Goal: Task Accomplishment & Management: Complete application form

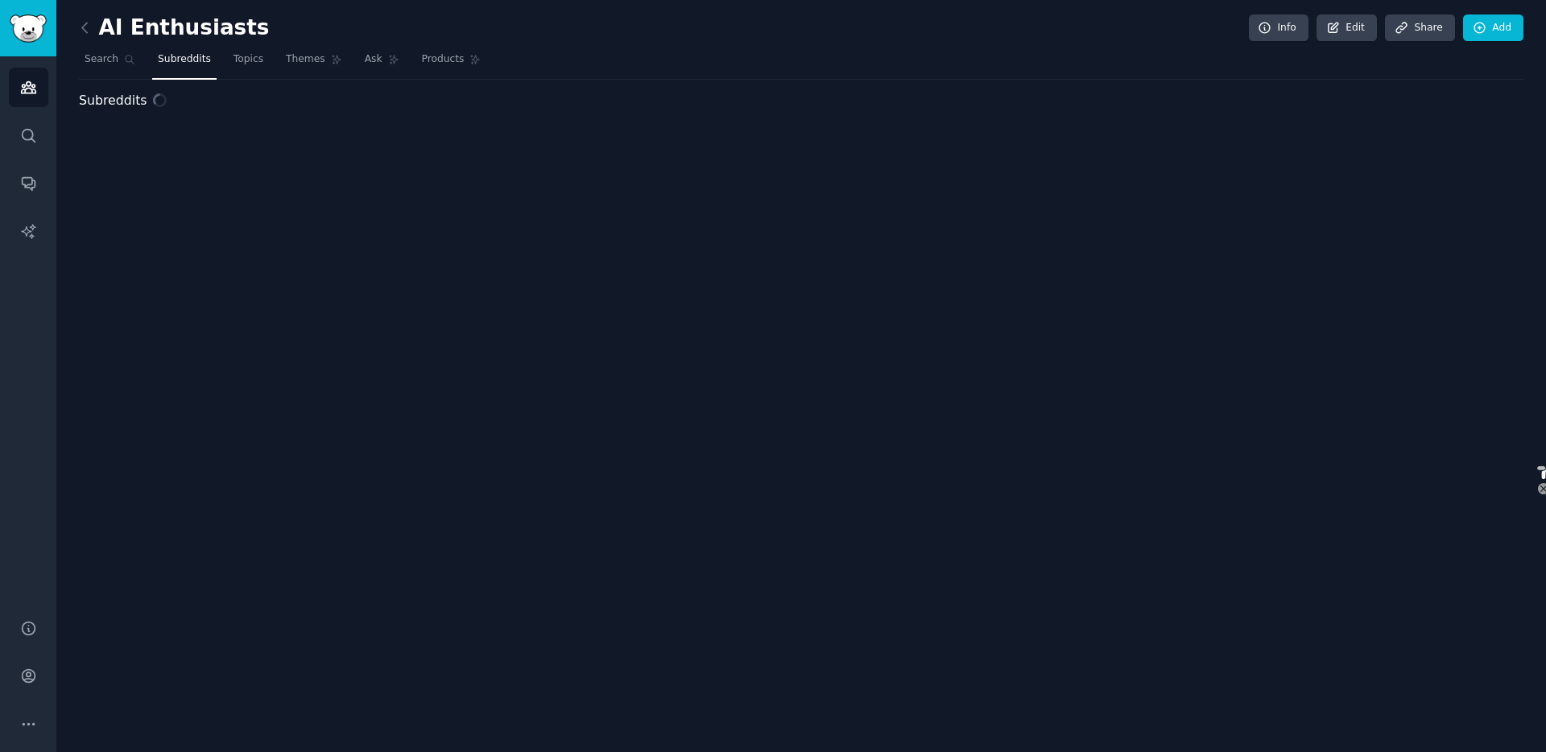
select select "google"
select select "en"
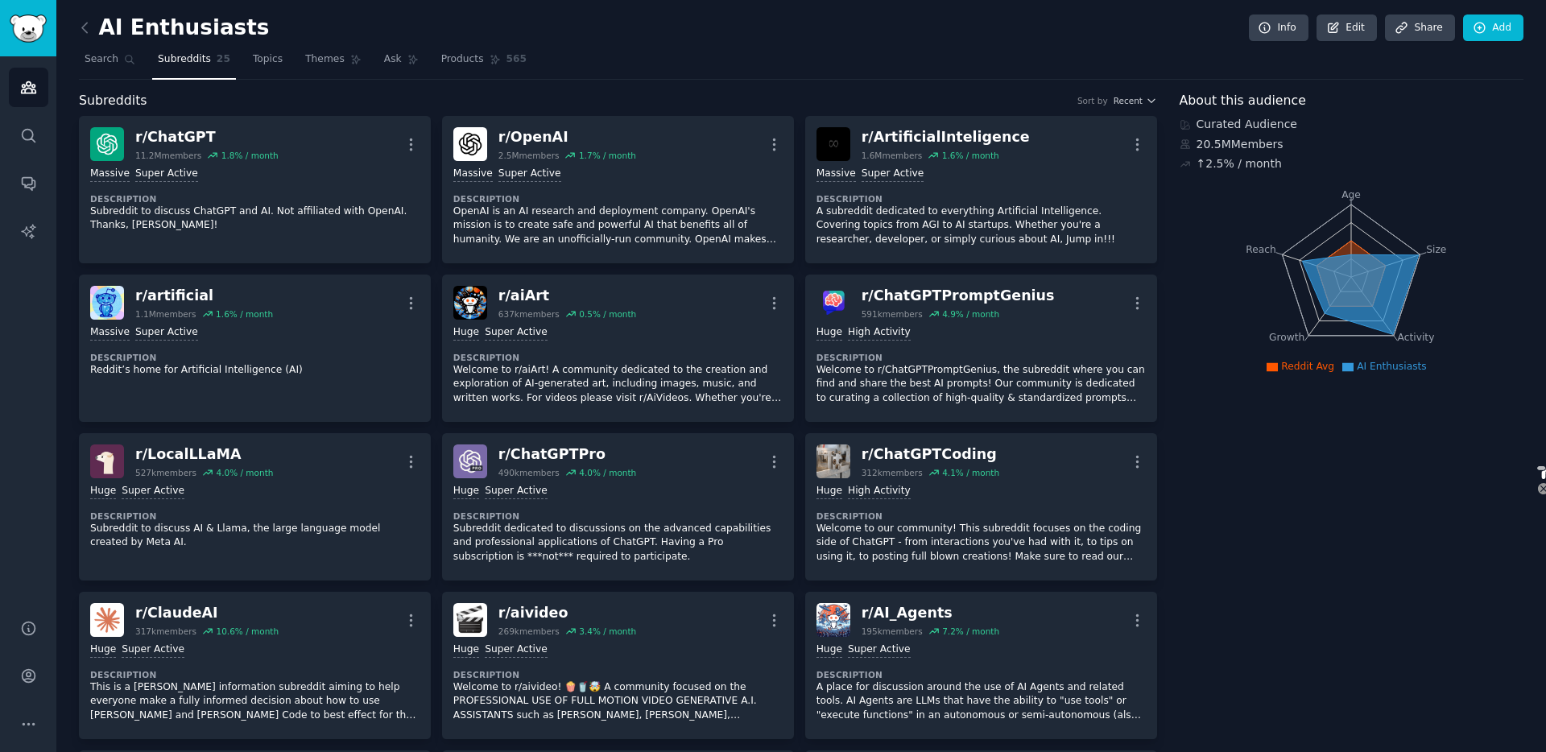
click at [361, 97] on div "Subreddits Sort by Recent" at bounding box center [618, 101] width 1078 height 20
click at [113, 68] on link "Search" at bounding box center [110, 63] width 62 height 33
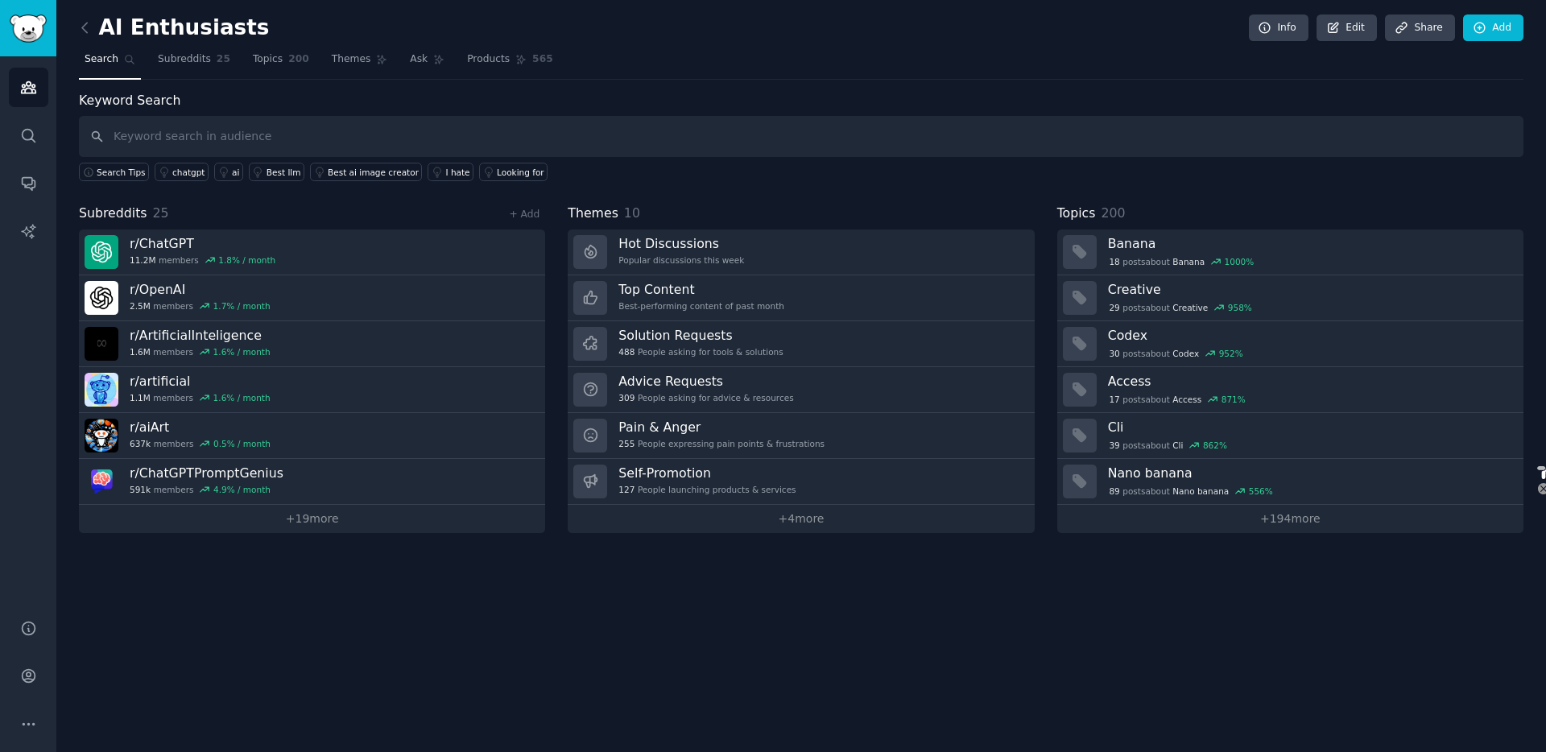
click at [177, 139] on input "text" at bounding box center [801, 136] width 1444 height 41
type input "c"
type input "characterai"
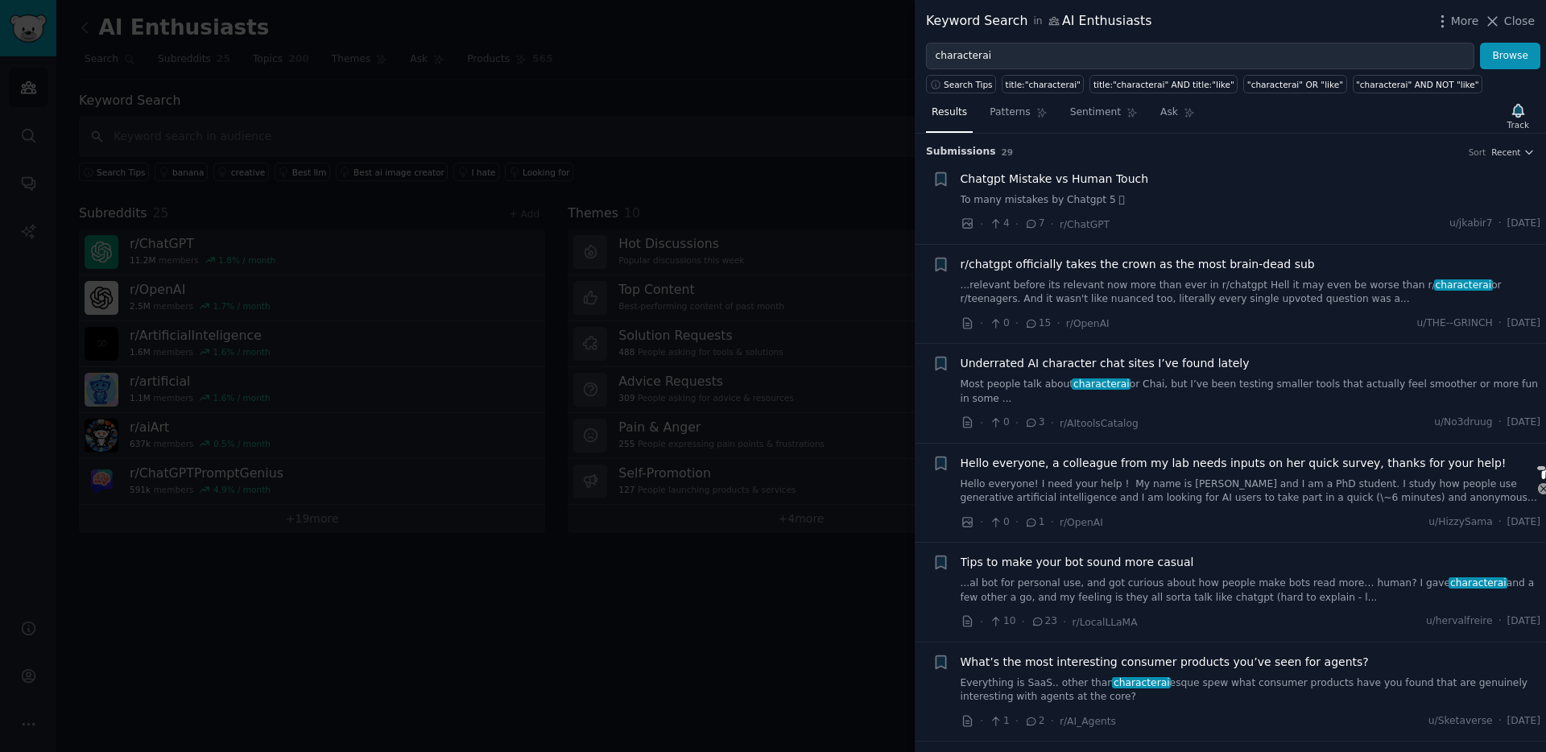
click at [407, 84] on div at bounding box center [773, 376] width 1546 height 752
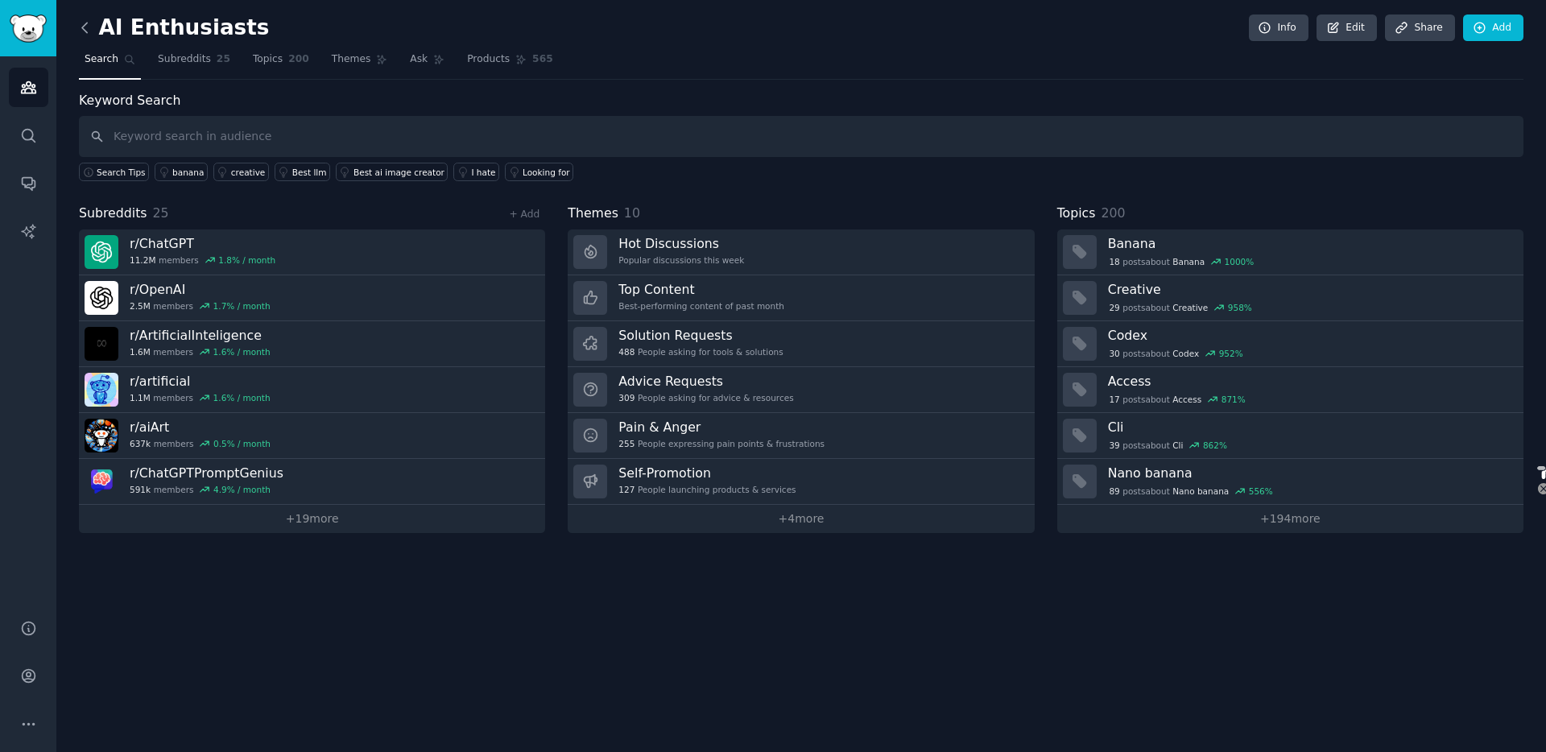
click at [92, 28] on icon at bounding box center [84, 27] width 17 height 17
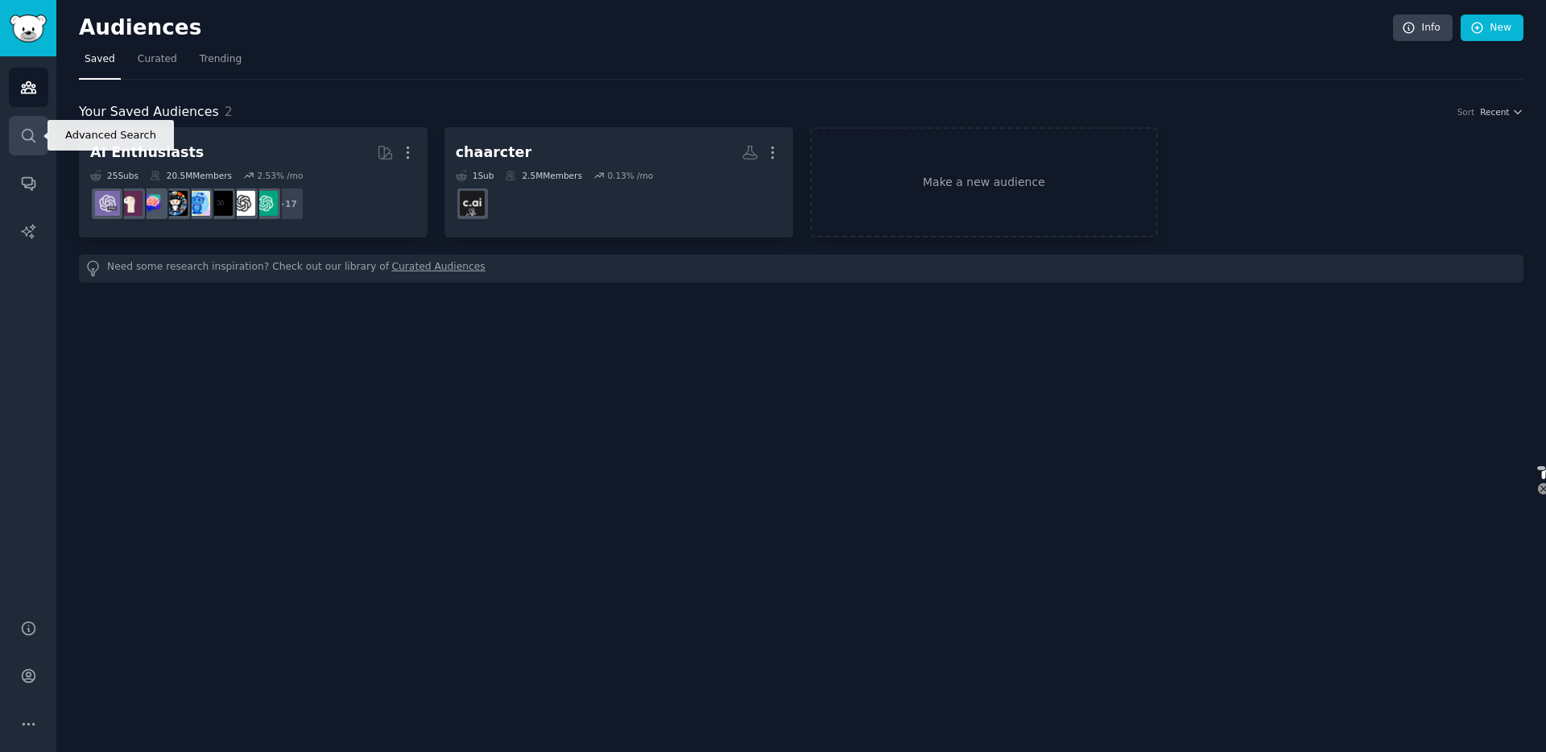
click at [31, 141] on icon "Sidebar" at bounding box center [28, 135] width 17 height 17
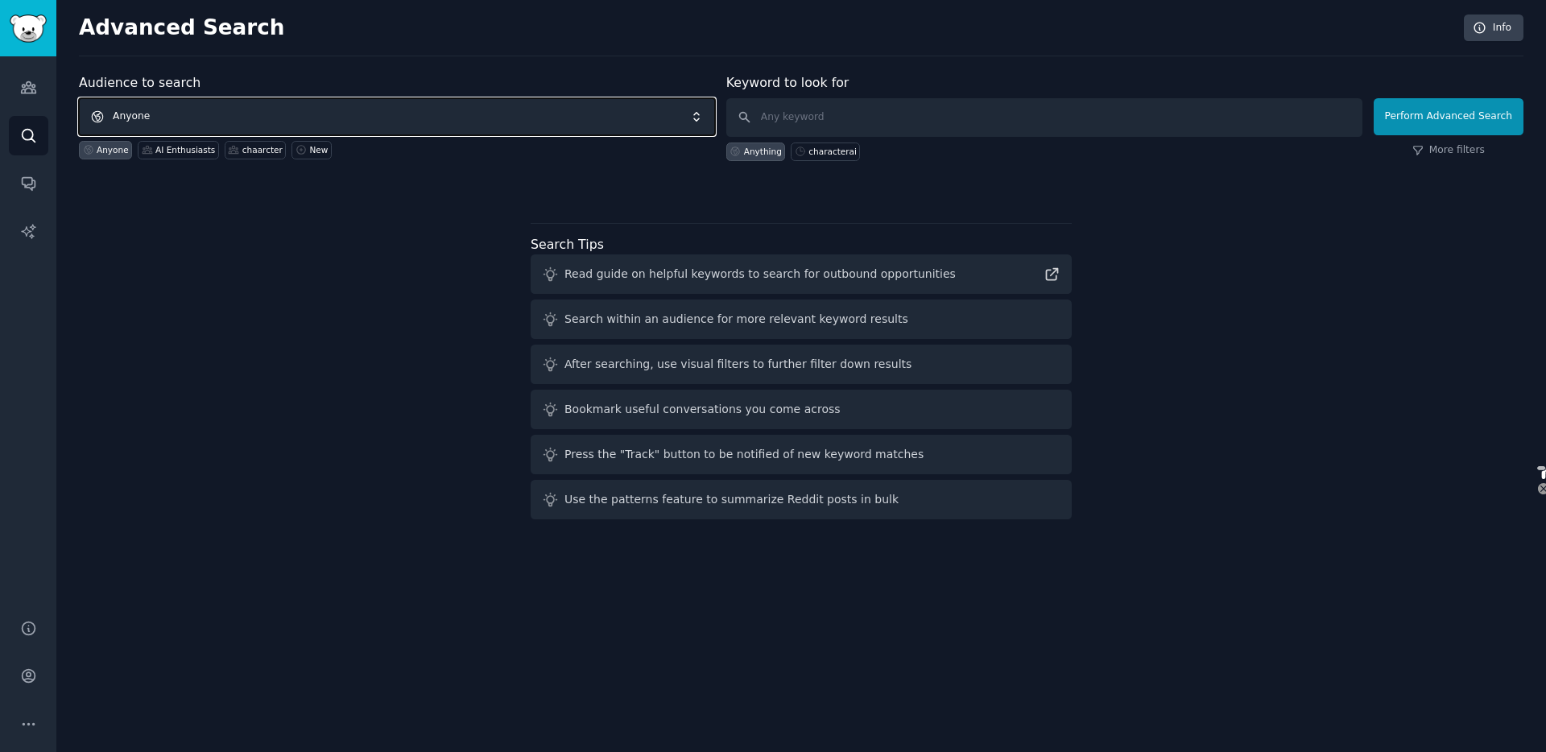
click at [191, 119] on span "Anyone" at bounding box center [397, 116] width 636 height 37
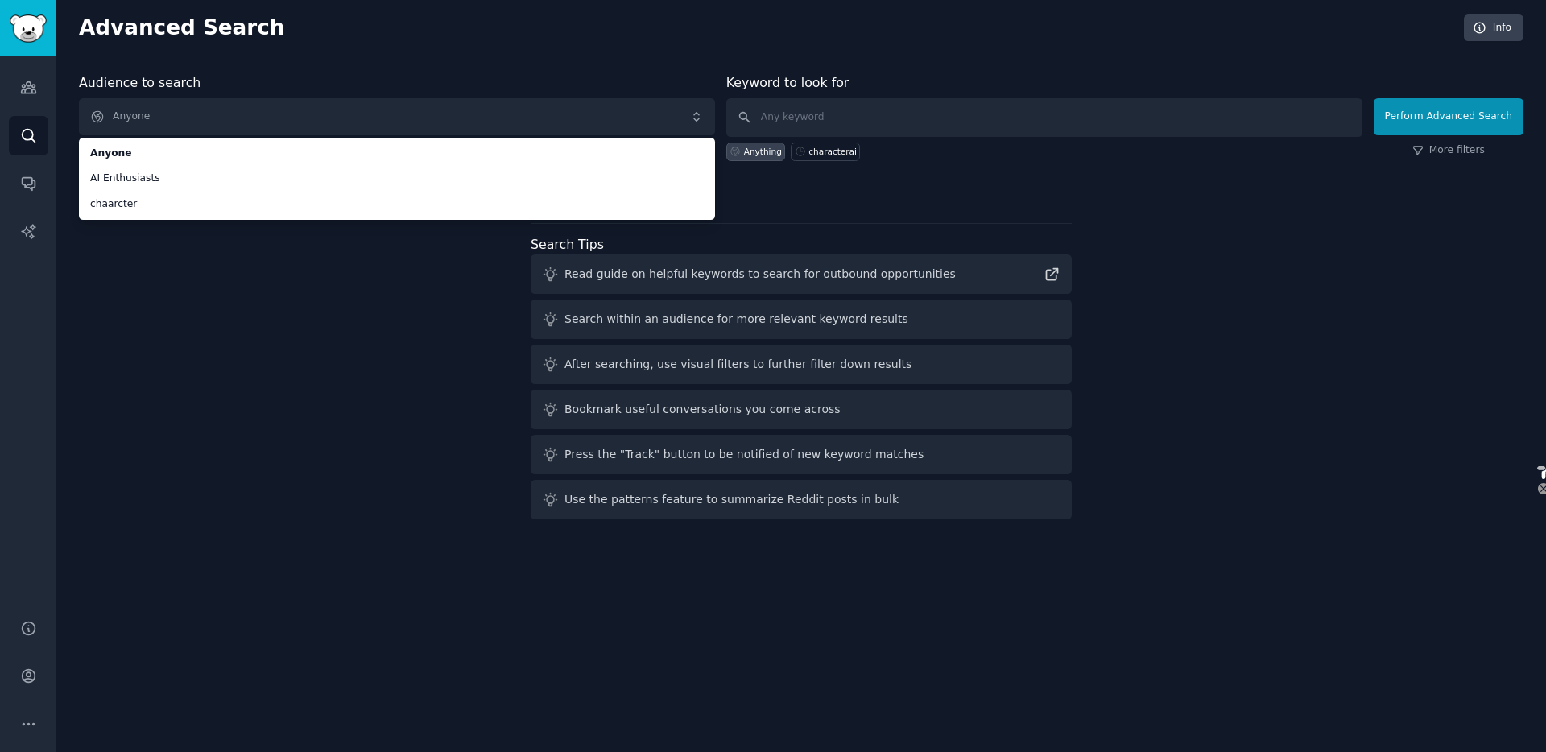
click at [109, 266] on div "Audience to search Anyone Anyone AI Enthusiasts chaarcter Anyone AI Enthusiasts…" at bounding box center [801, 299] width 1444 height 452
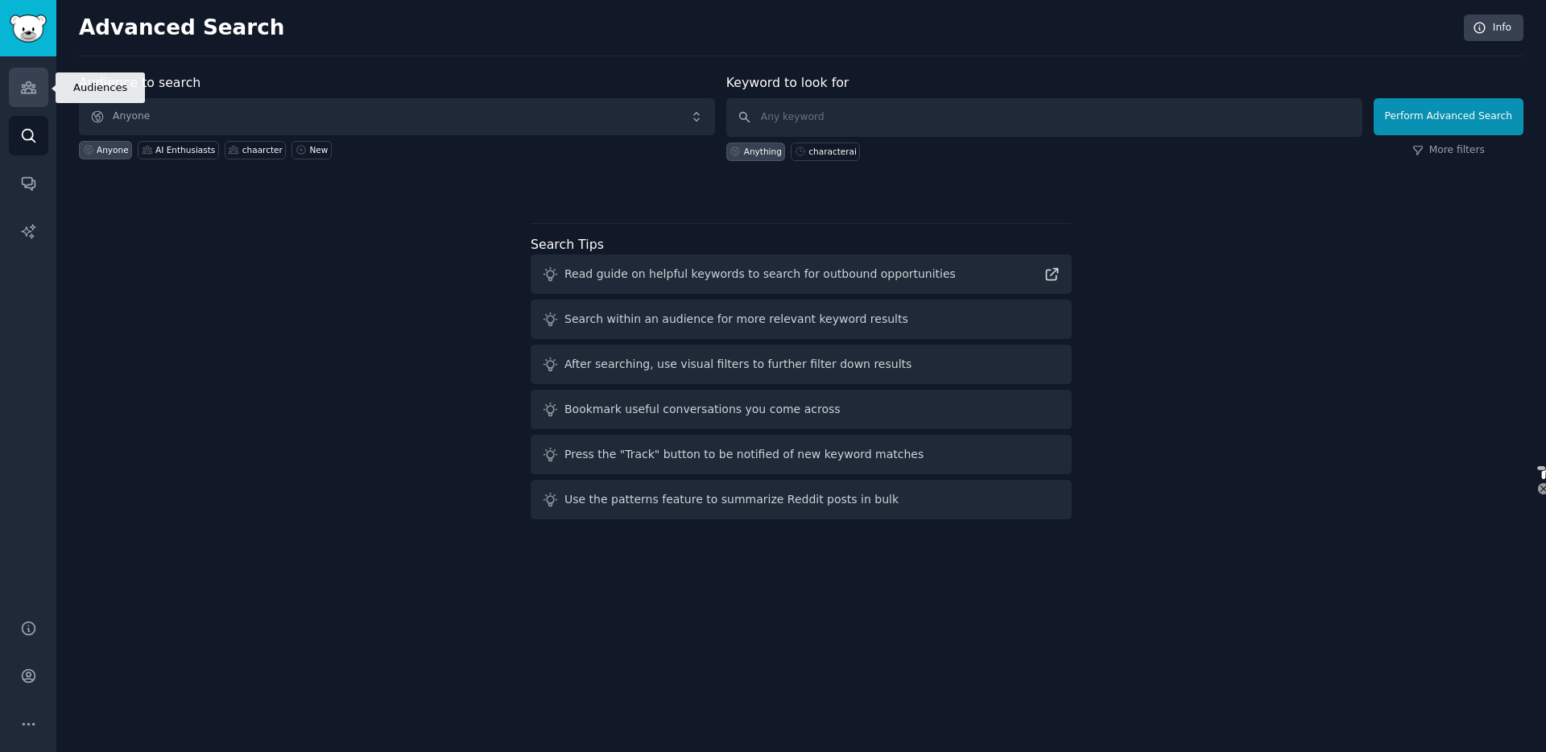
click at [27, 89] on icon "Sidebar" at bounding box center [28, 87] width 17 height 17
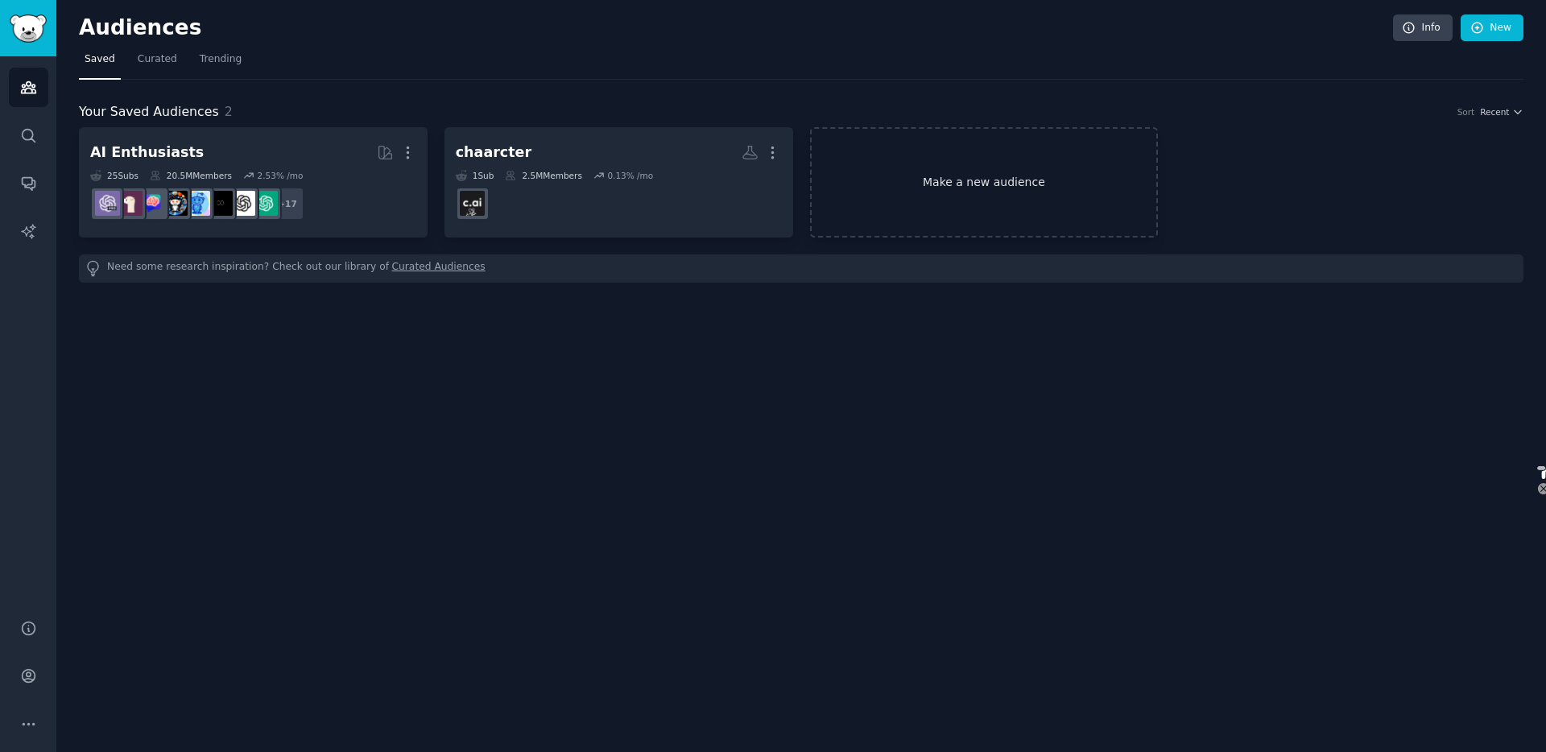
click at [994, 189] on link "Make a new audience" at bounding box center [984, 182] width 349 height 110
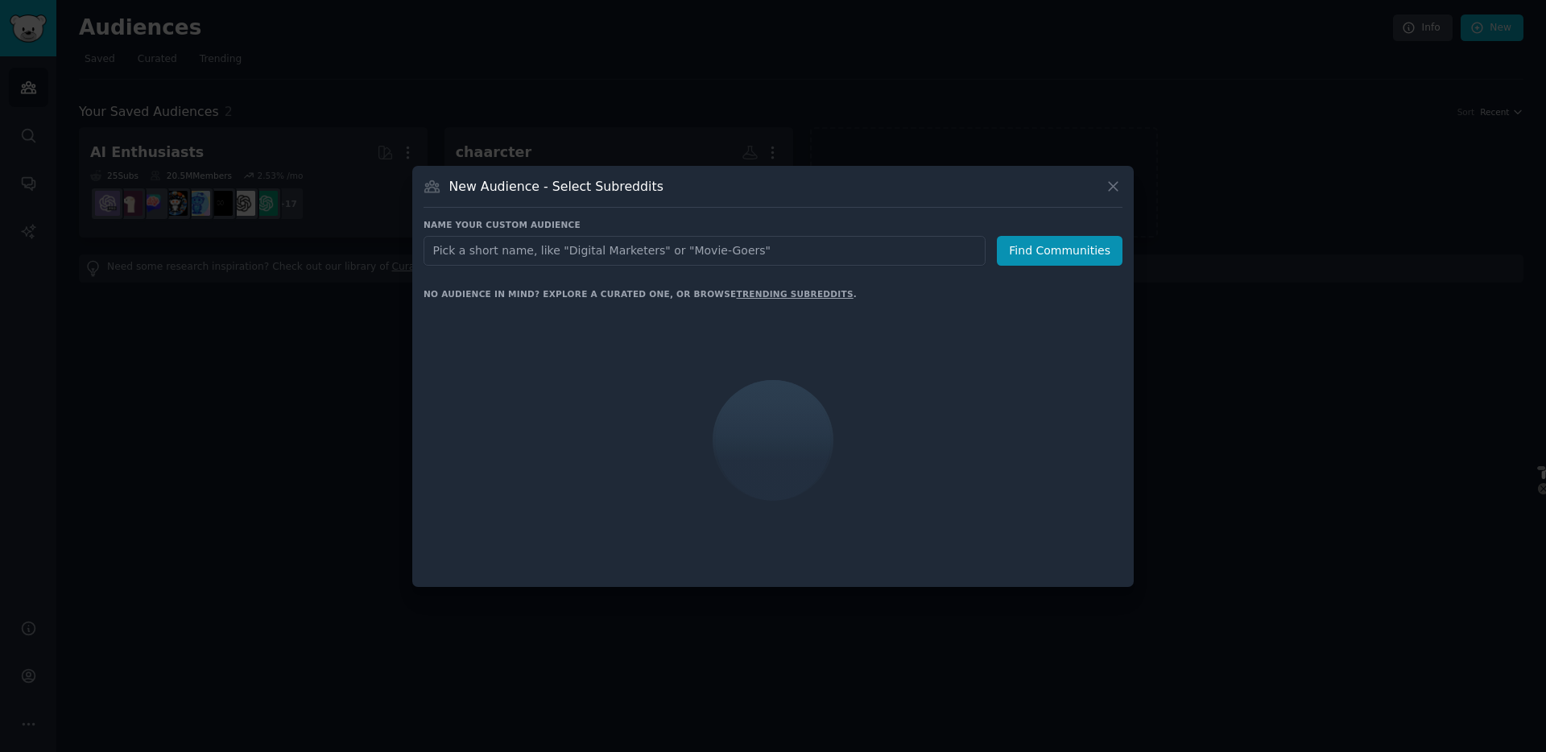
click at [700, 254] on input "text" at bounding box center [704, 251] width 562 height 30
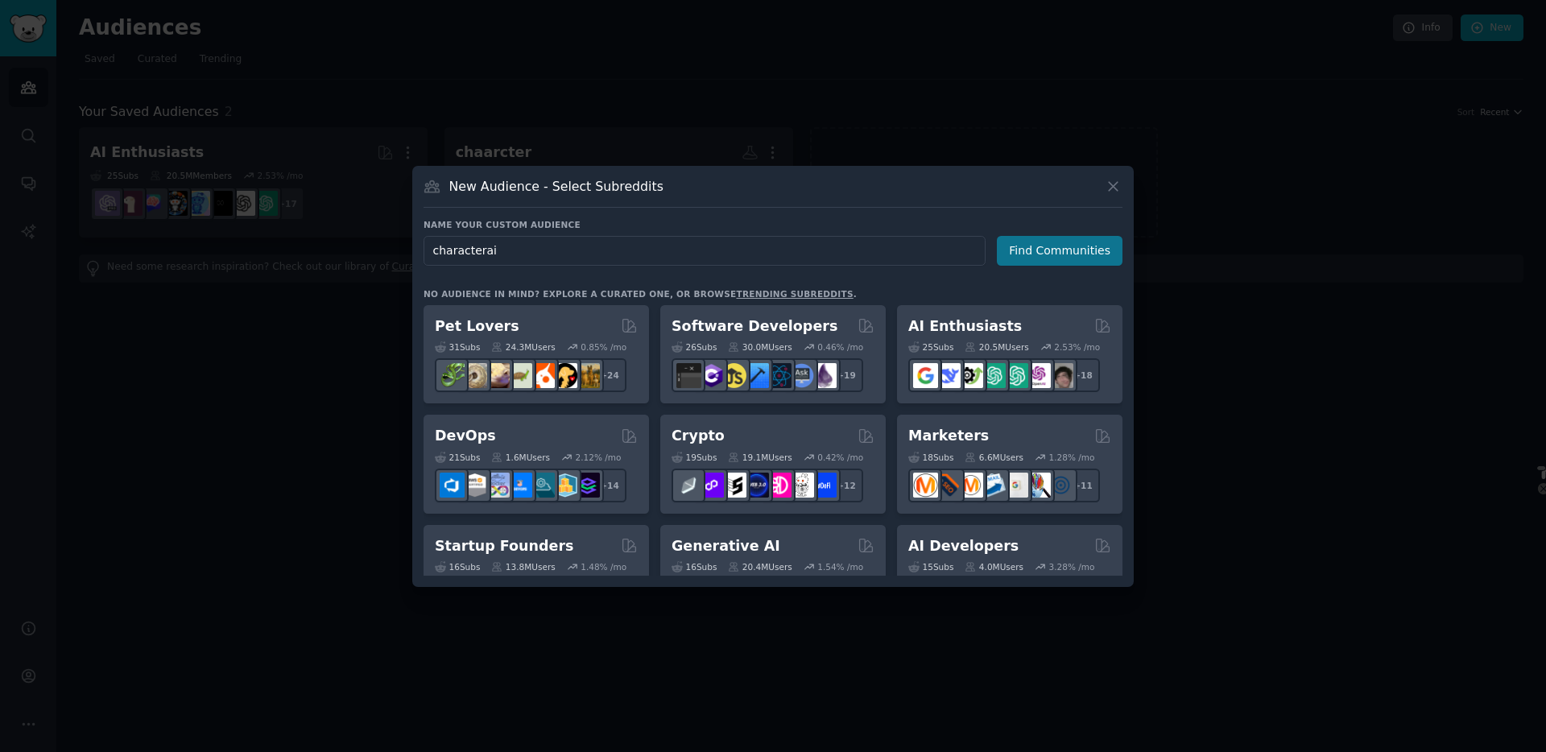
type input "characterai"
click at [1054, 260] on button "Find Communities" at bounding box center [1060, 251] width 126 height 30
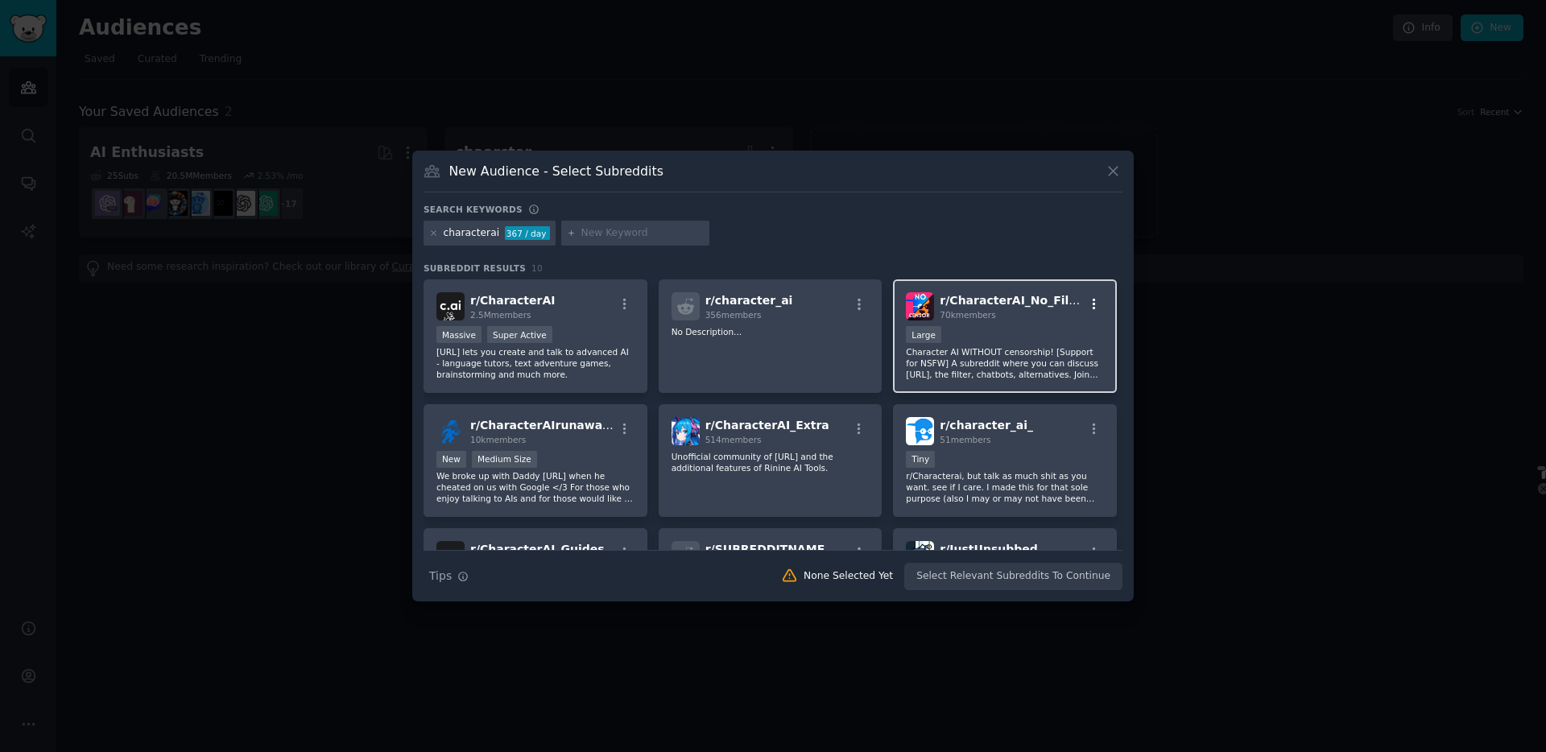
click at [1094, 300] on icon "button" at bounding box center [1094, 304] width 14 height 14
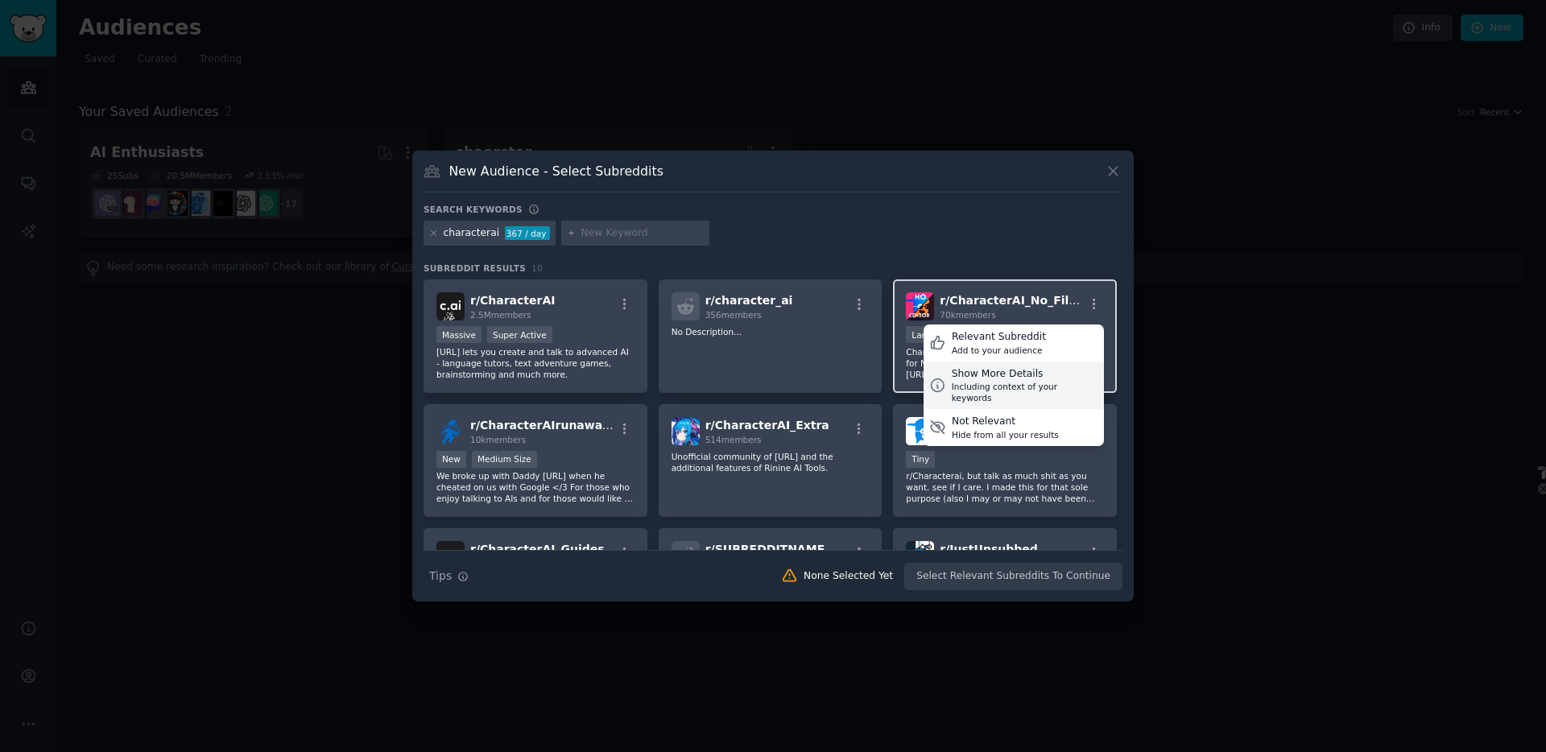
click at [1063, 369] on div "Show More Details" at bounding box center [1024, 374] width 147 height 14
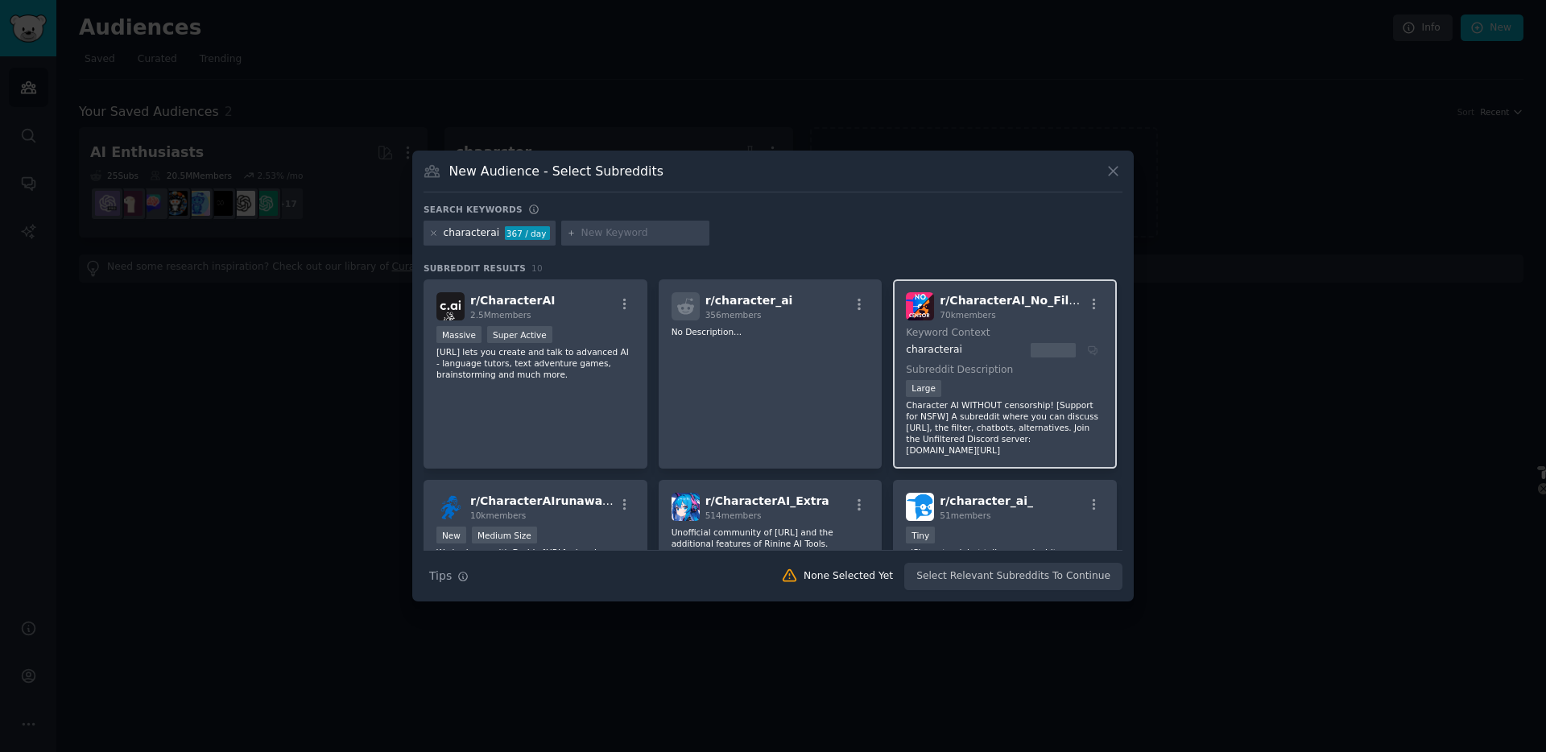
click at [666, 234] on input "text" at bounding box center [642, 233] width 122 height 14
type input "roleplay"
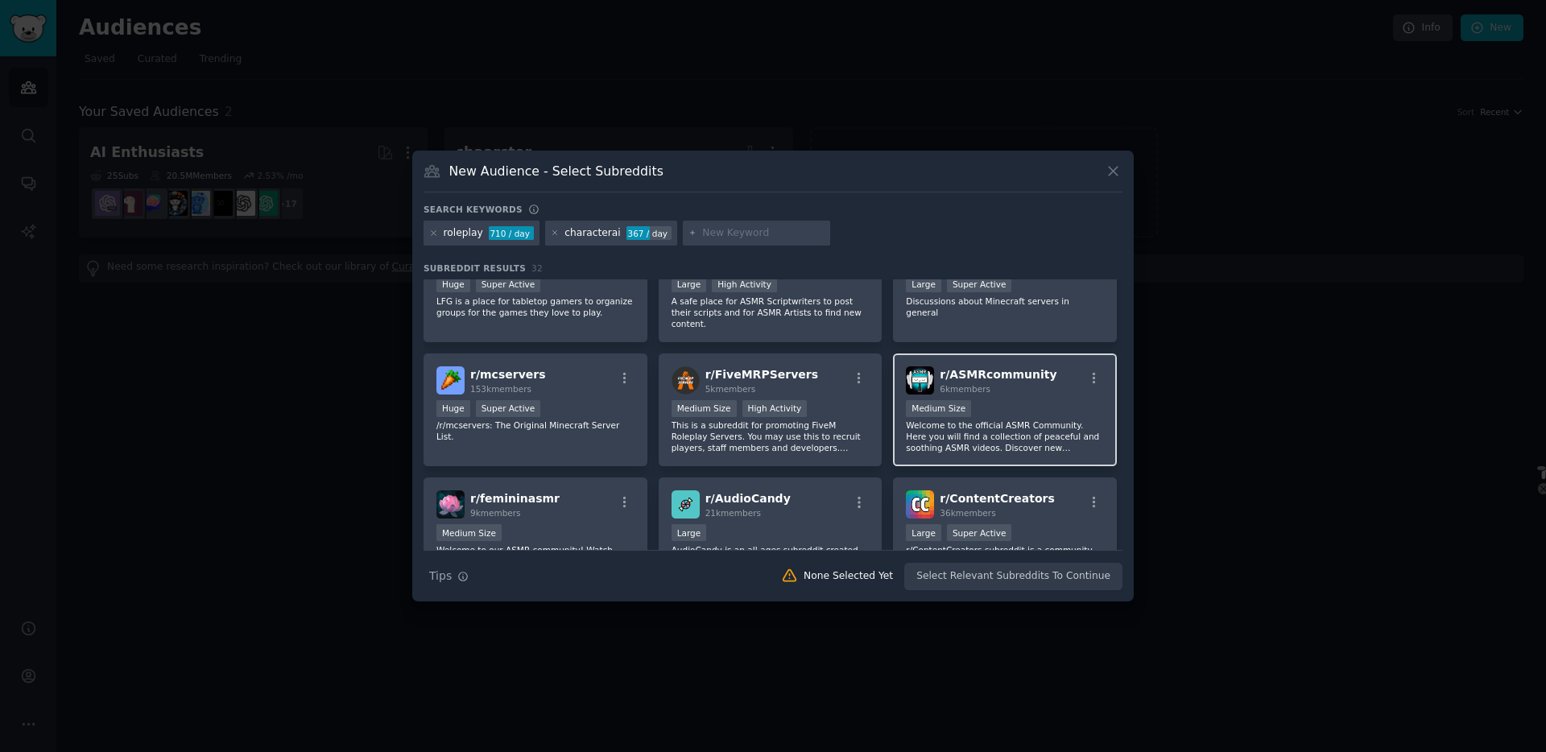
scroll to position [1191, 0]
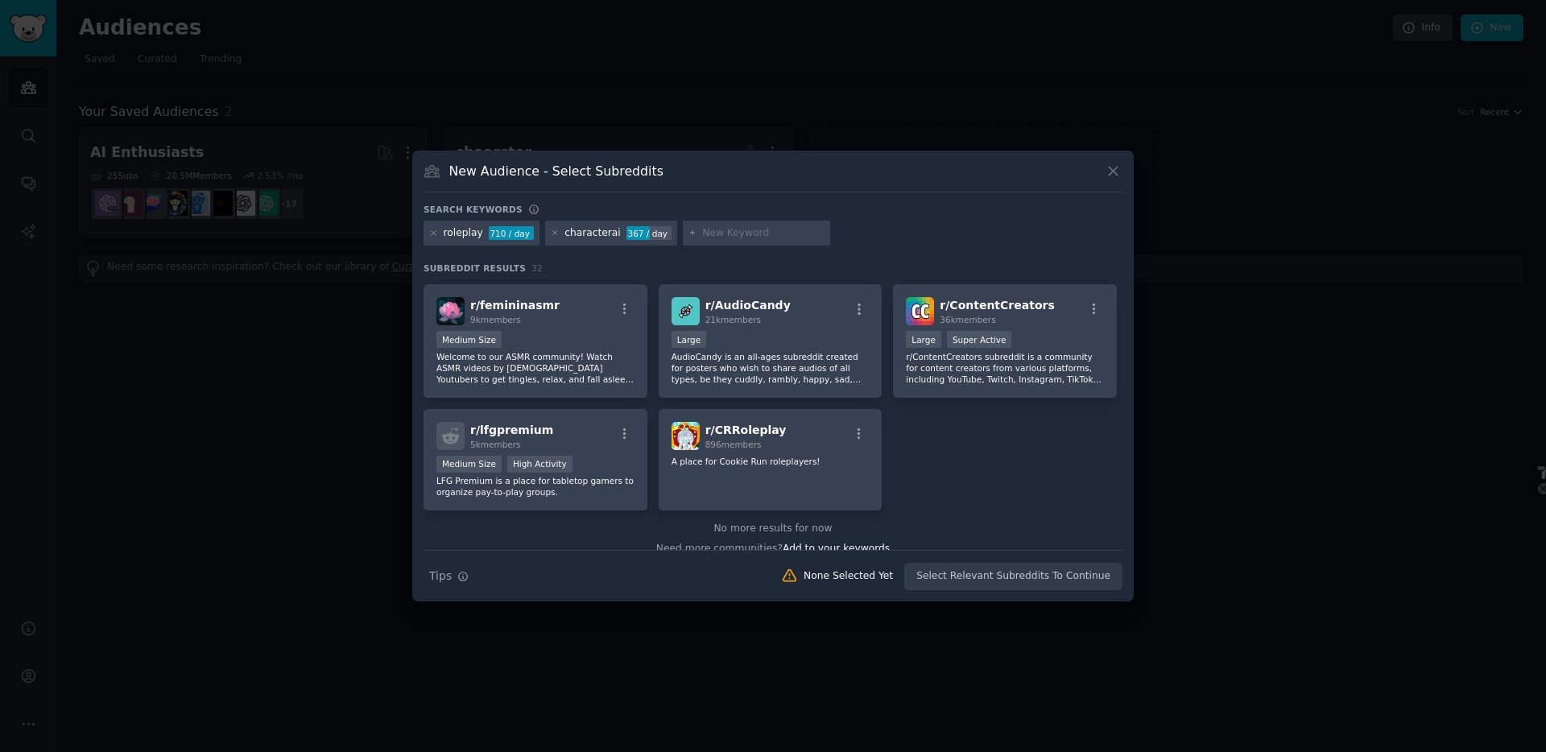
click at [741, 230] on input "text" at bounding box center [763, 233] width 122 height 14
type input "romance"
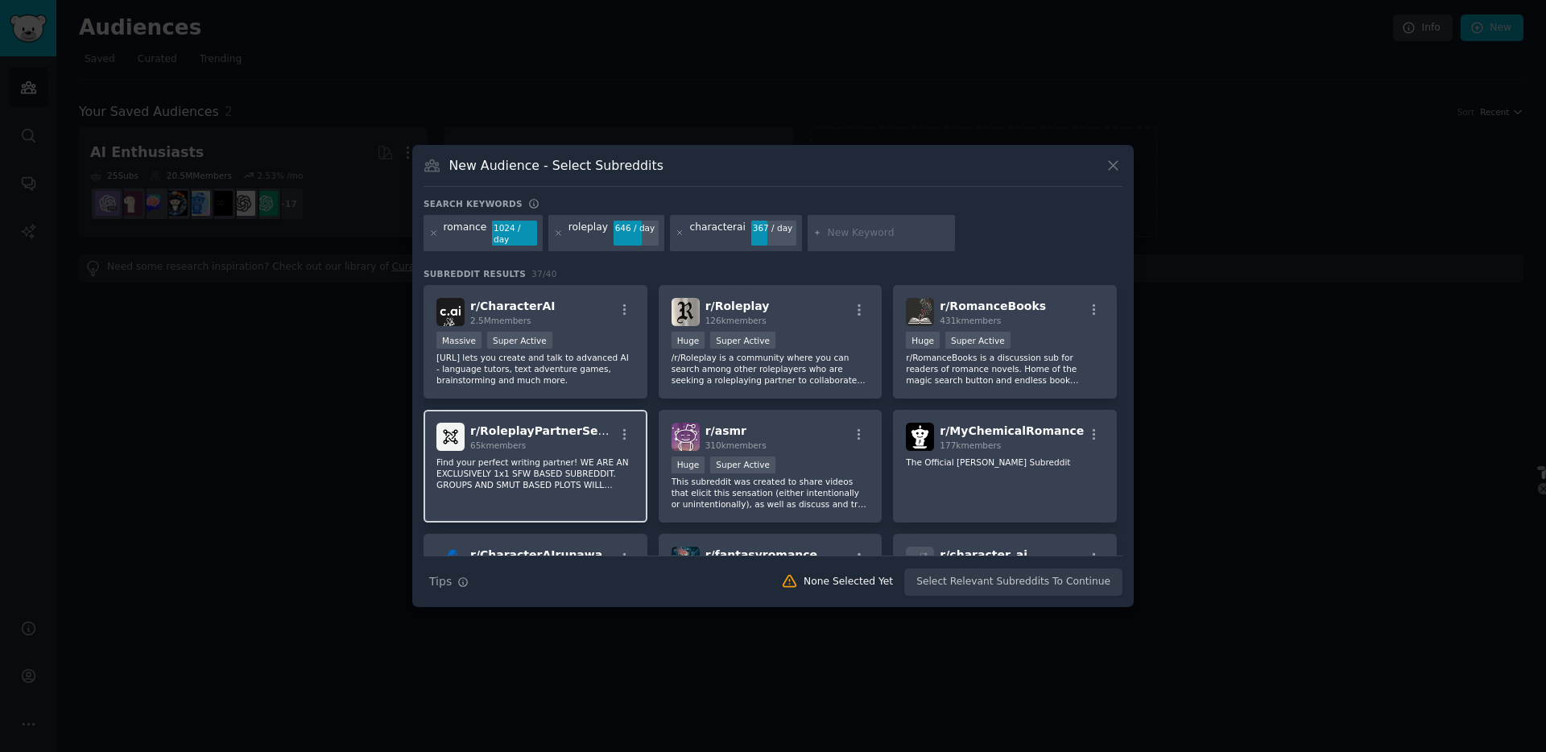
scroll to position [171, 0]
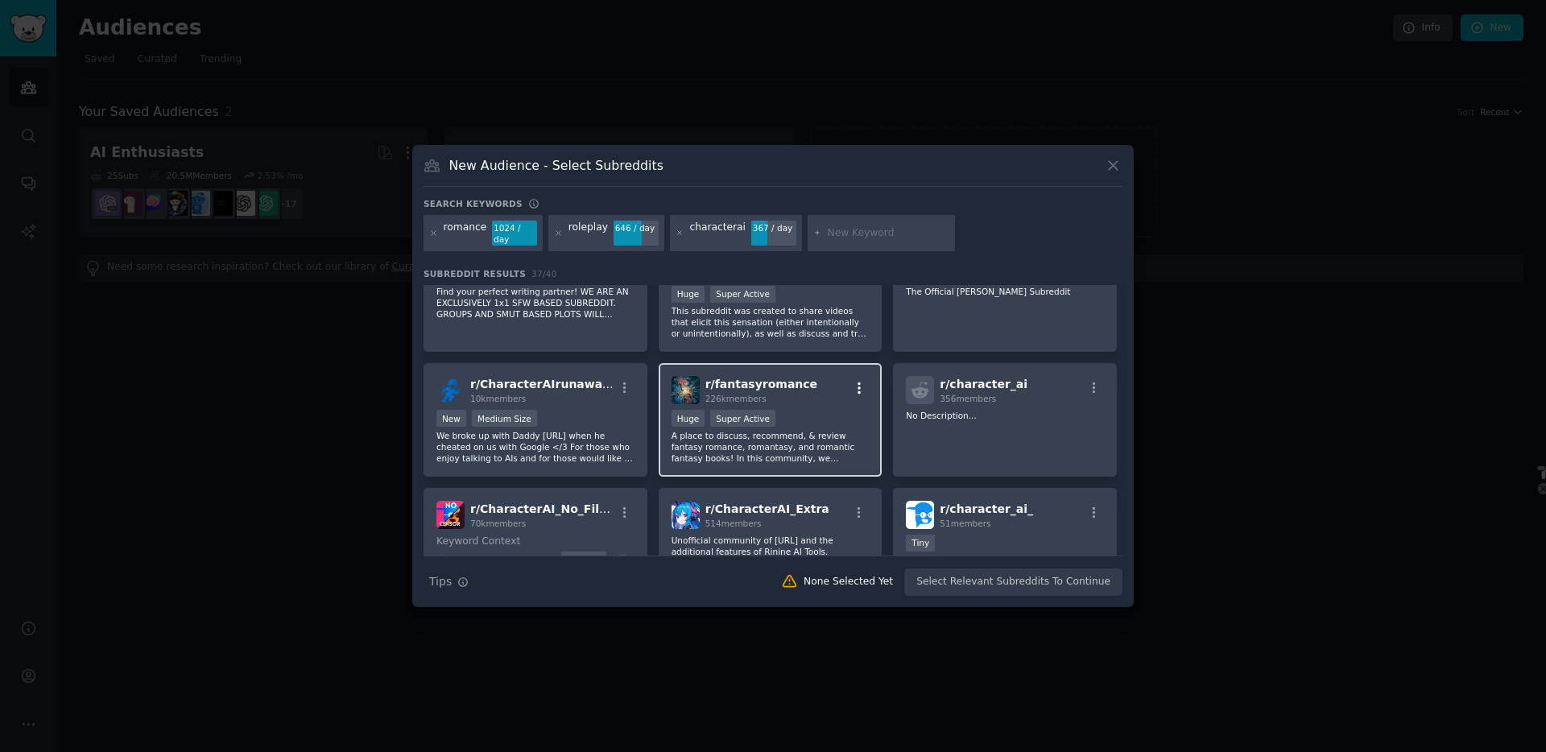
click at [863, 389] on button "button" at bounding box center [859, 388] width 20 height 14
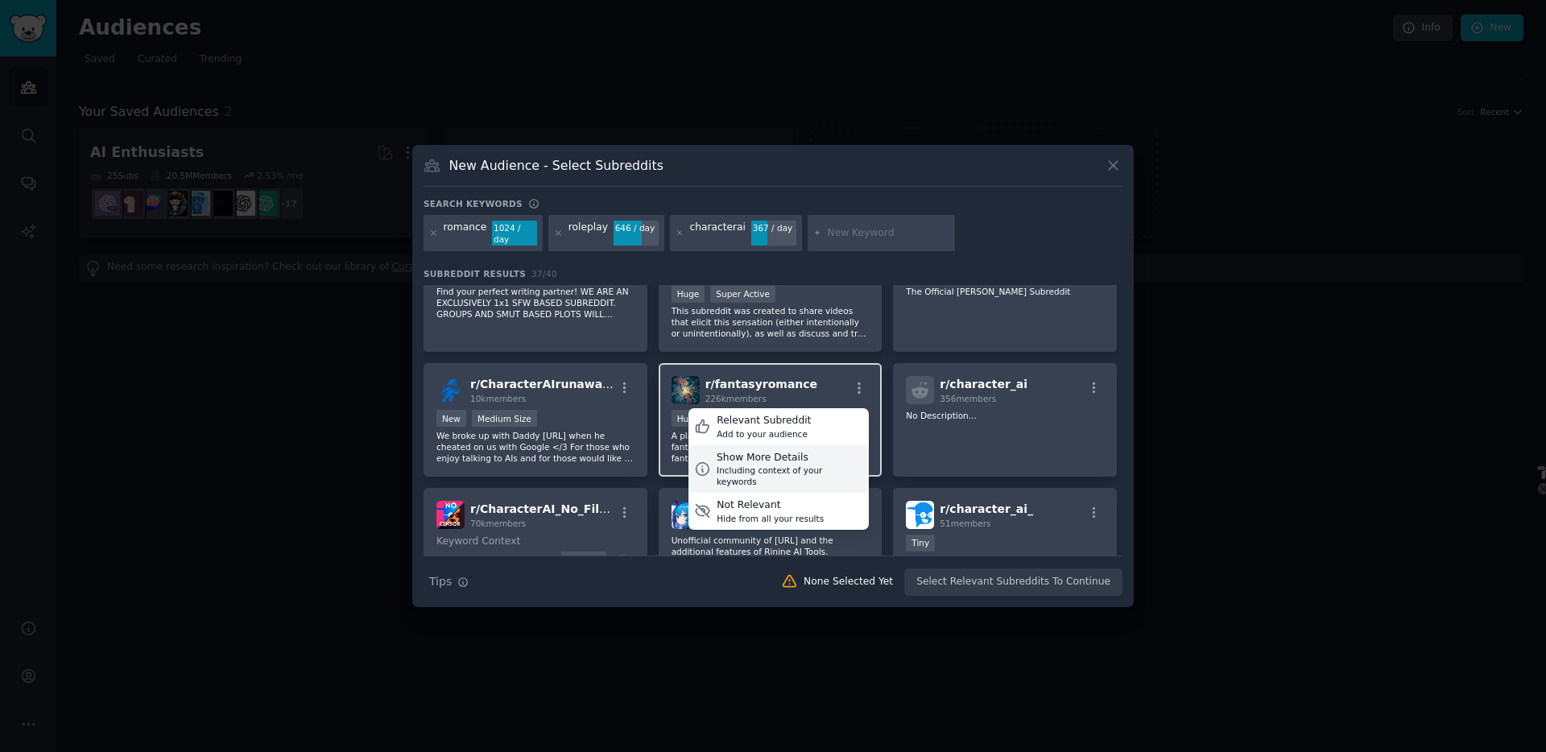
click at [800, 465] on div "Including context of your keywords" at bounding box center [789, 475] width 147 height 23
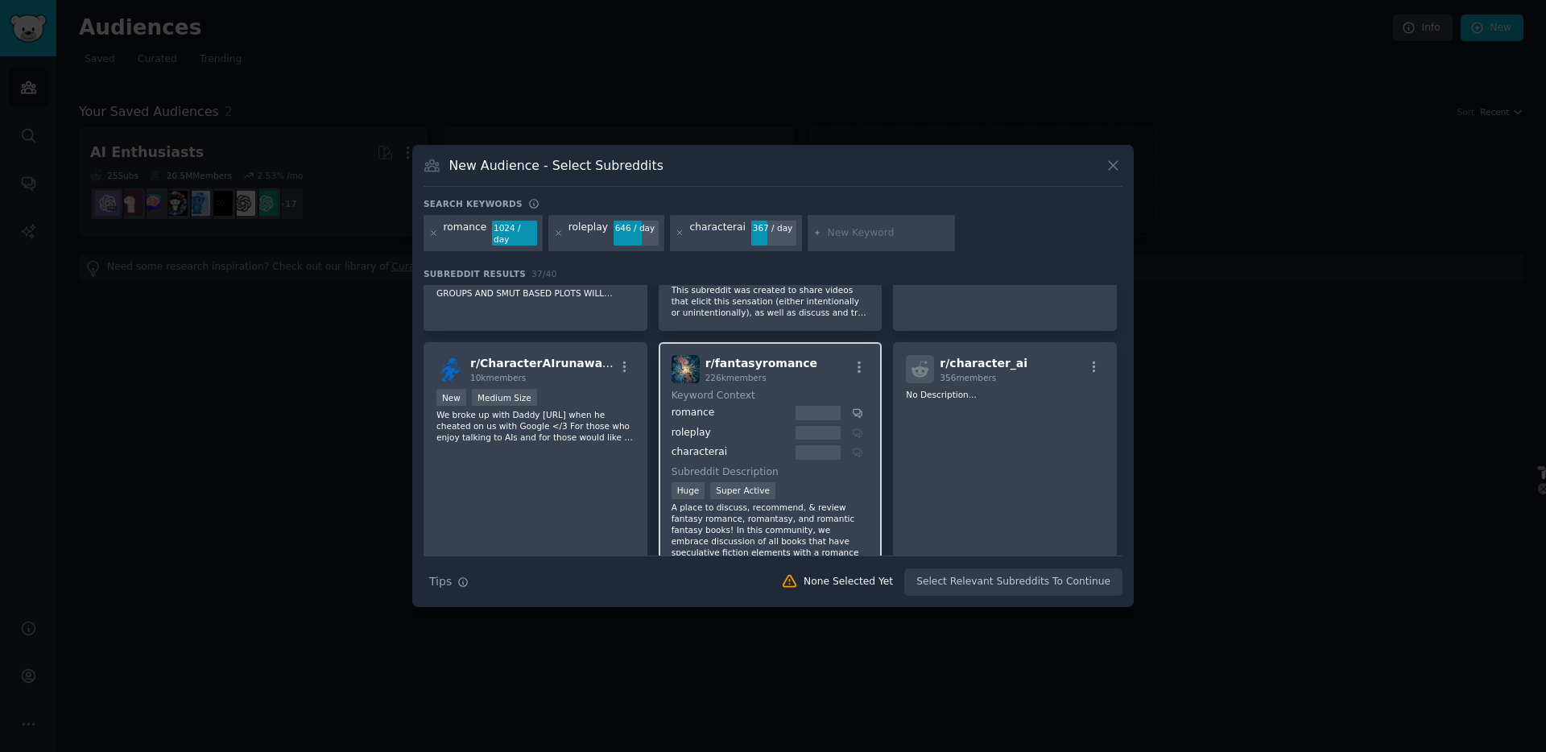
scroll to position [248, 0]
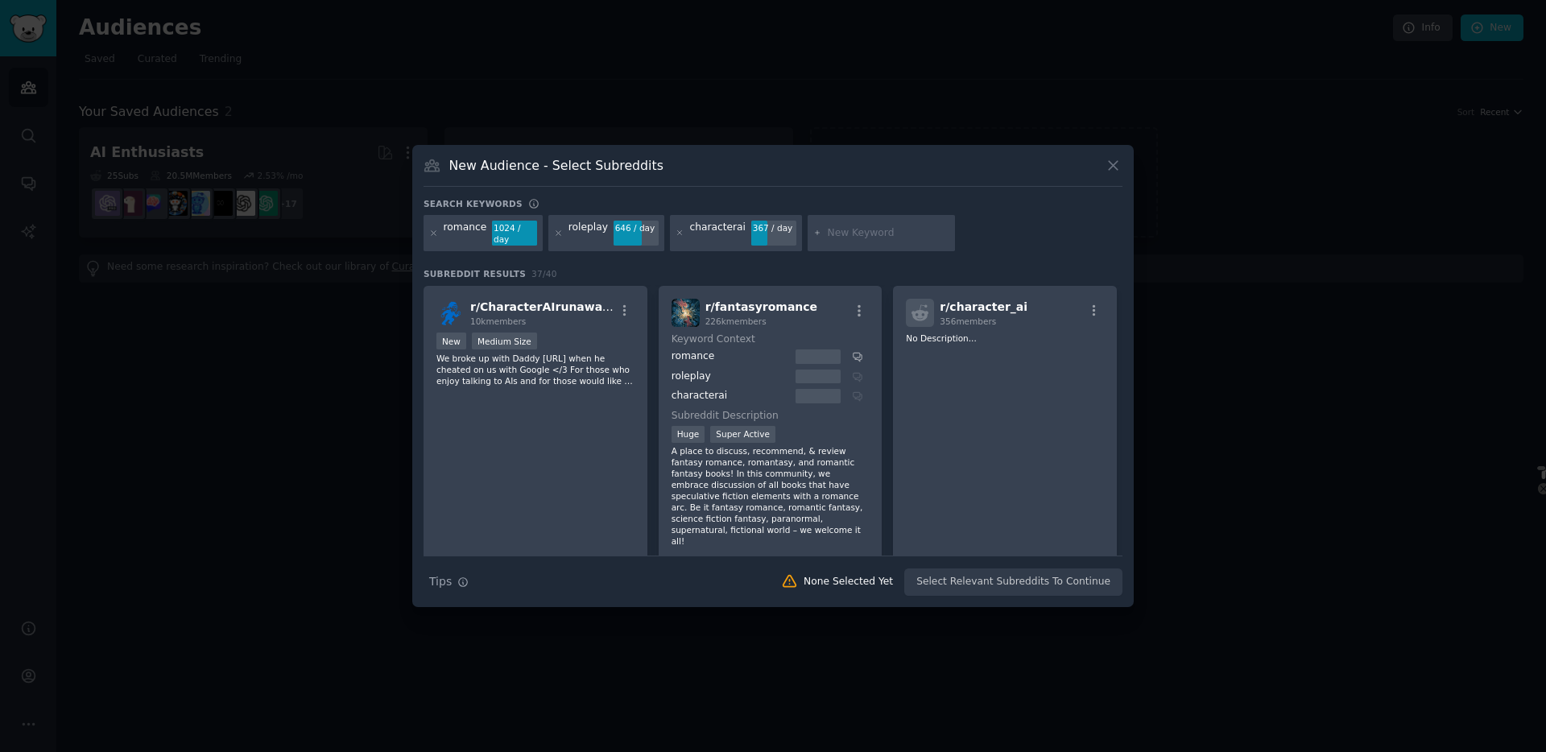
click at [754, 306] on span "r/ fantasyromance" at bounding box center [761, 306] width 112 height 13
click at [858, 303] on icon "button" at bounding box center [859, 310] width 14 height 14
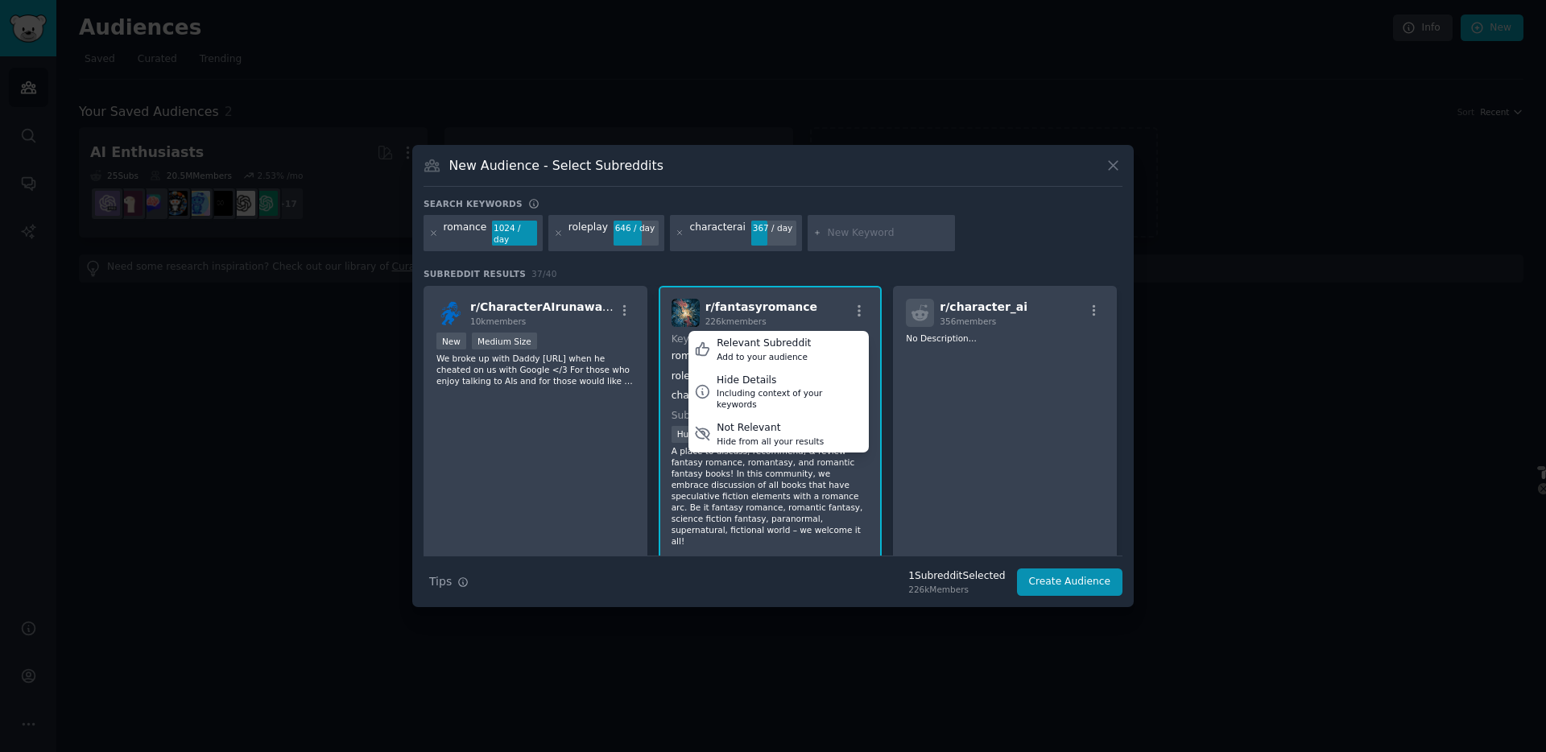
click at [765, 479] on p "A place to discuss, recommend, & review fantasy romance, romantasy, and romanti…" at bounding box center [770, 495] width 198 height 101
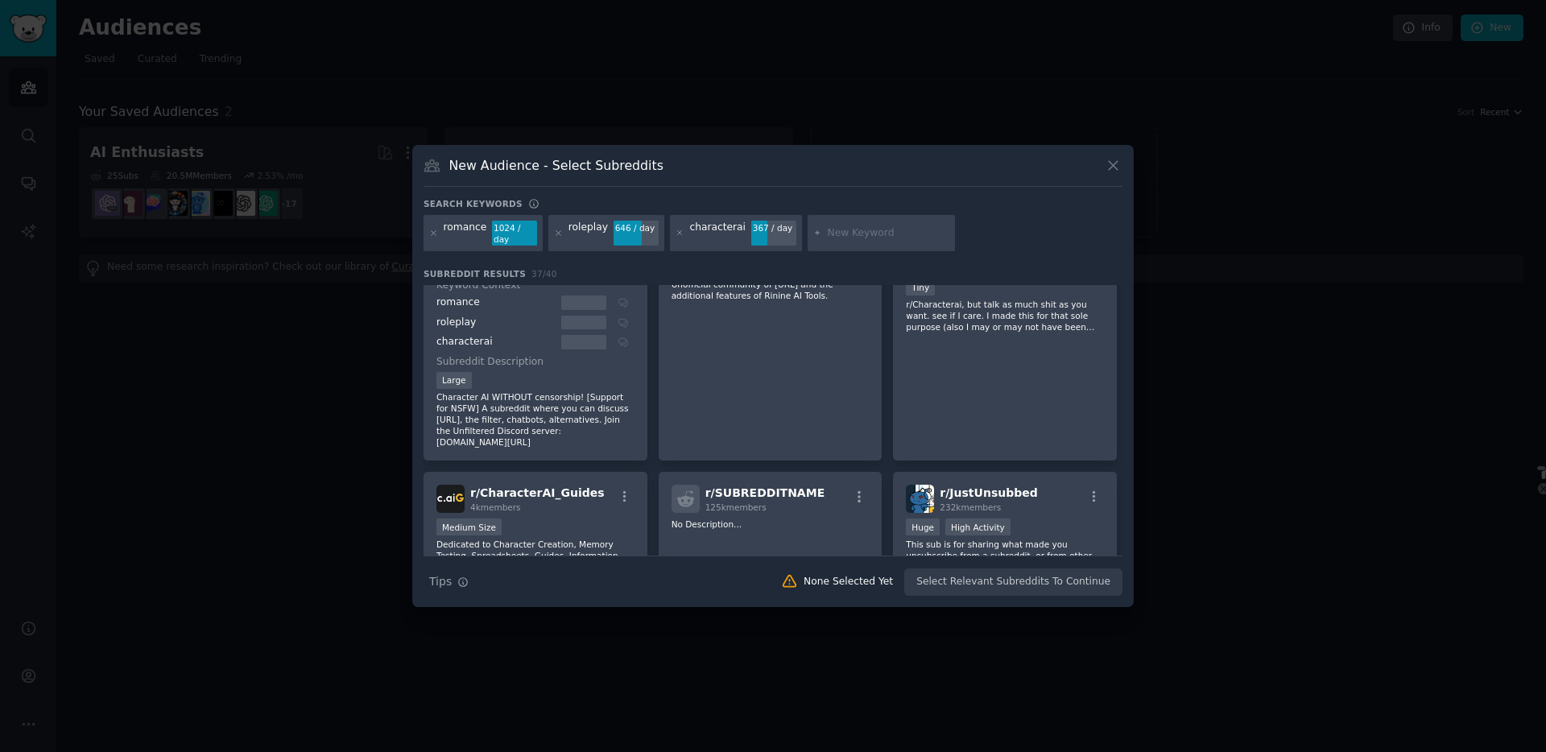
scroll to position [741, 0]
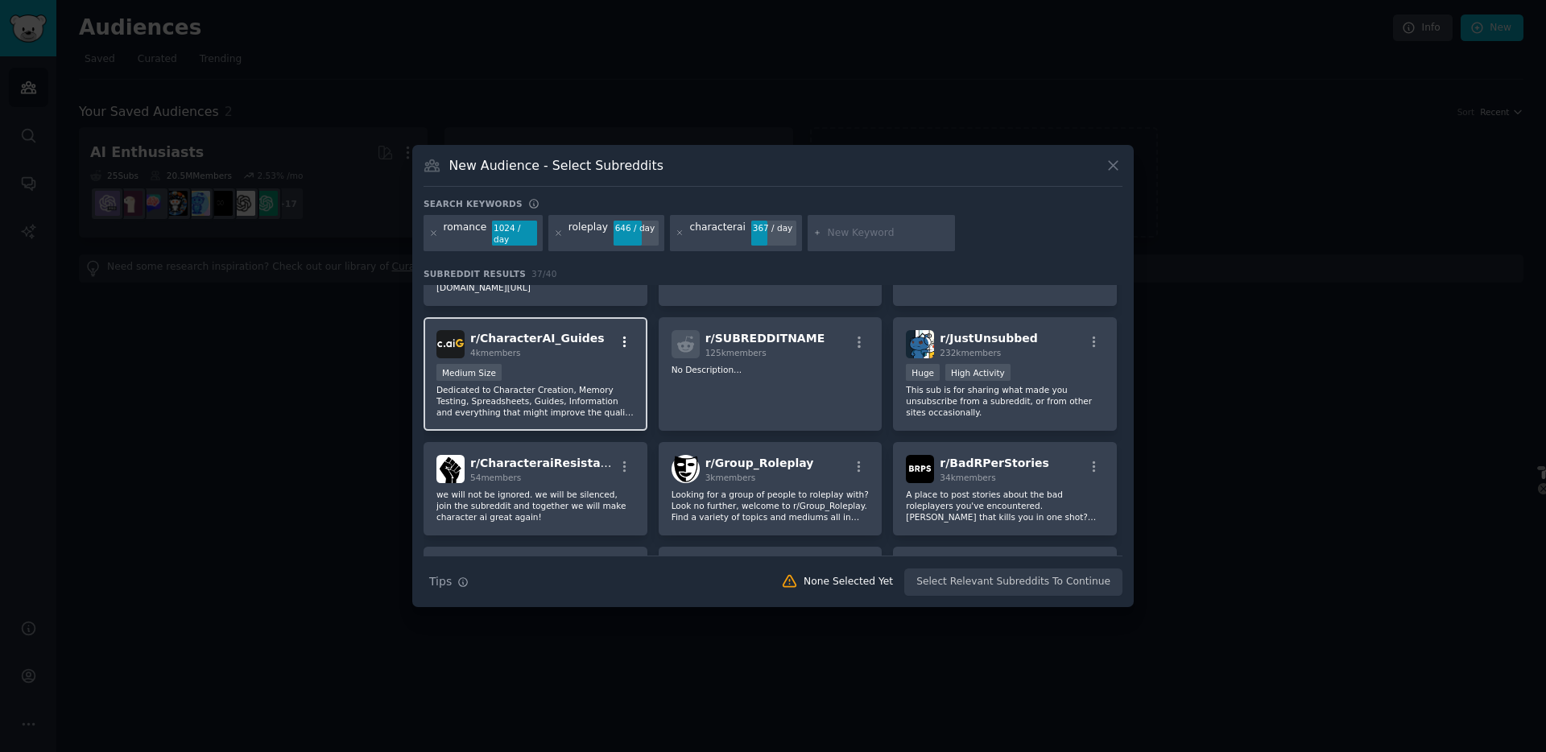
click at [625, 335] on icon "button" at bounding box center [624, 342] width 14 height 14
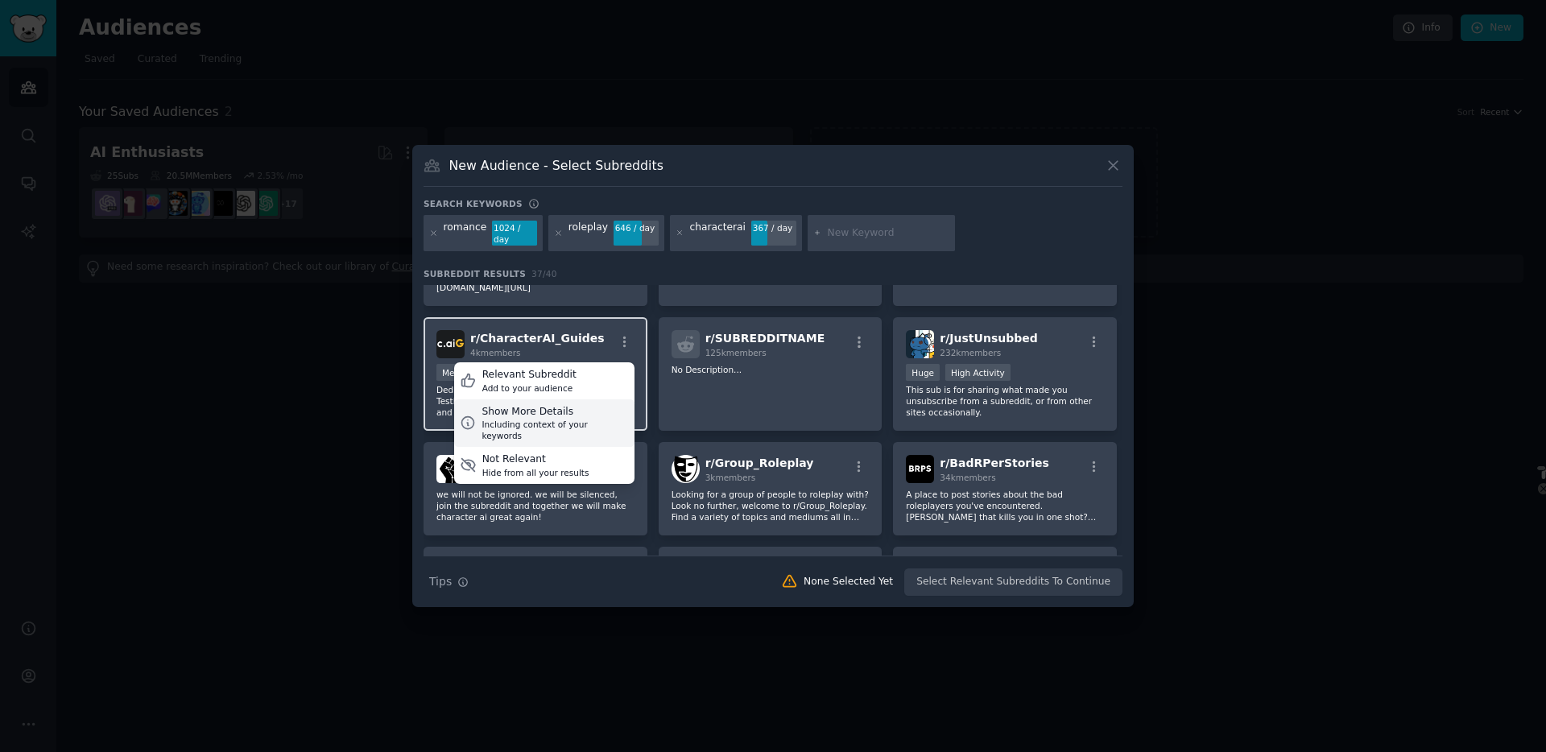
click at [573, 405] on div "Show More Details" at bounding box center [554, 412] width 147 height 14
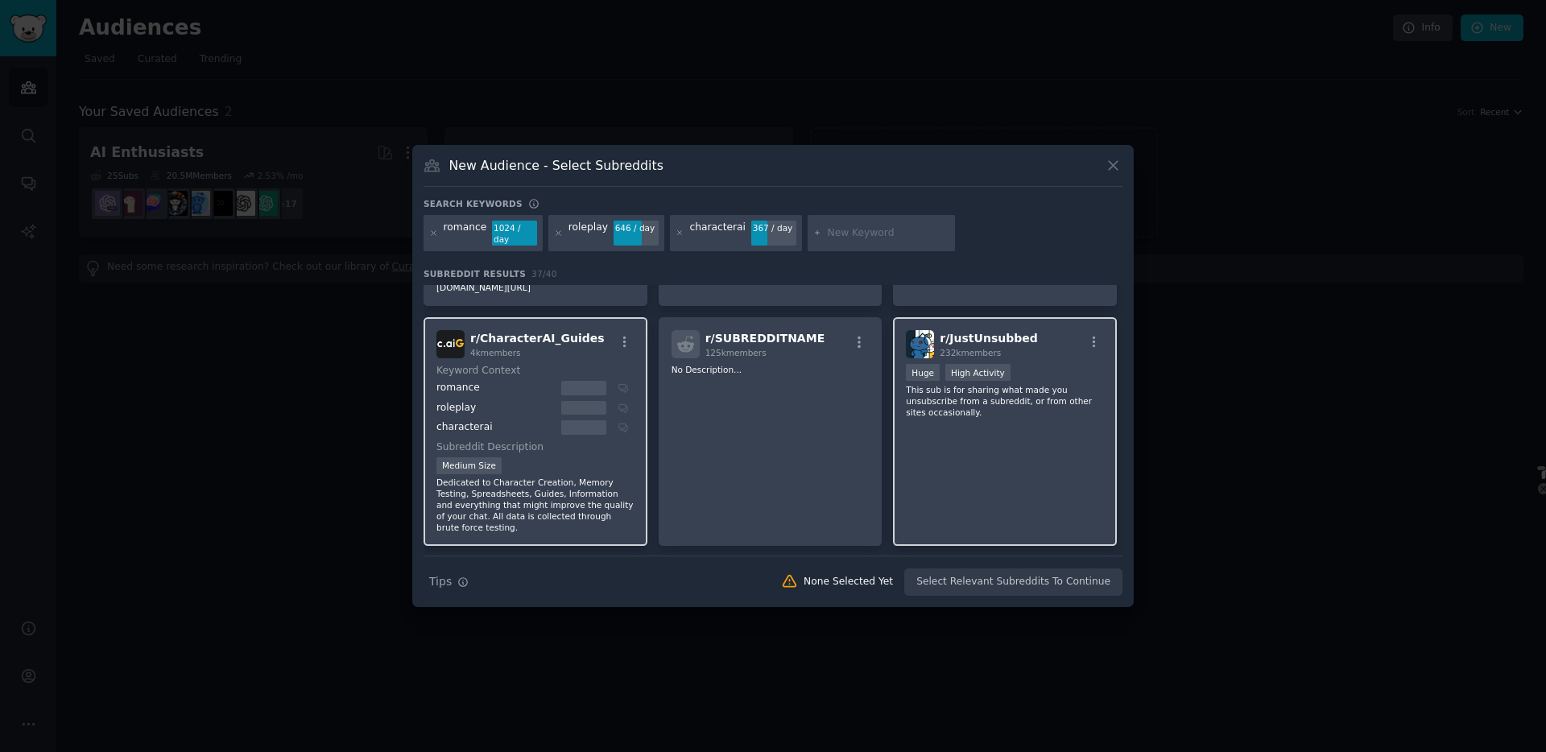
scroll to position [832, 0]
